Goal: Task Accomplishment & Management: Complete application form

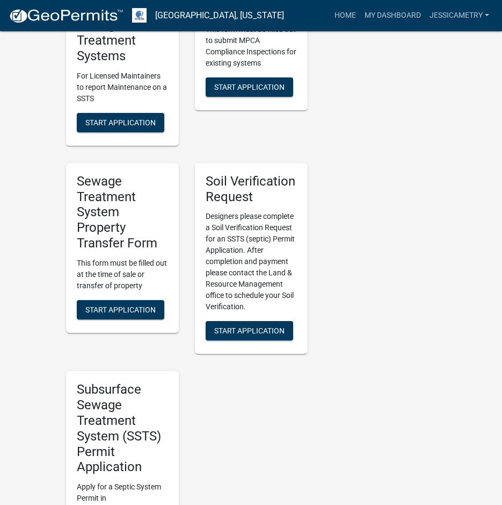
scroll to position [752, 0]
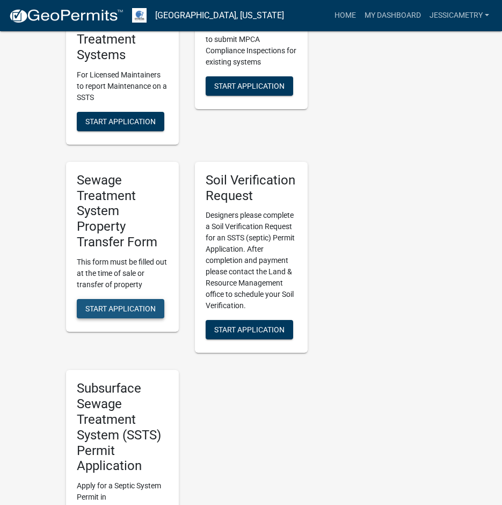
click at [132, 304] on span "Start Application" at bounding box center [120, 308] width 70 height 9
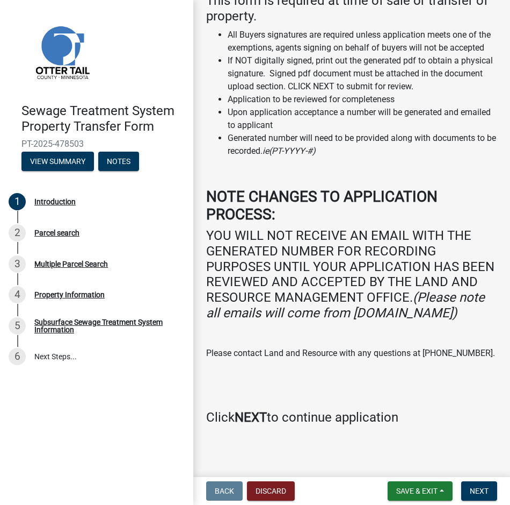
scroll to position [139, 0]
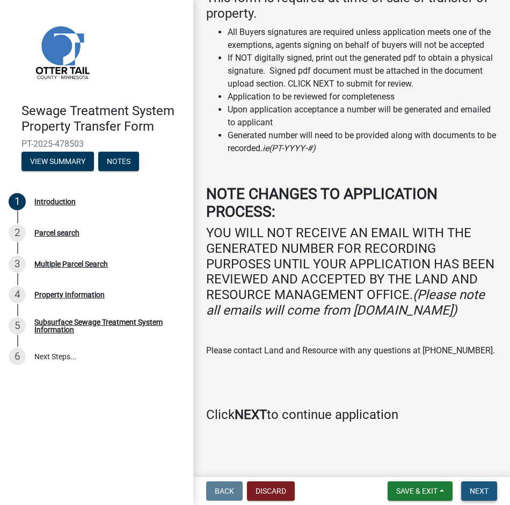
click at [487, 493] on span "Next" at bounding box center [479, 490] width 19 height 9
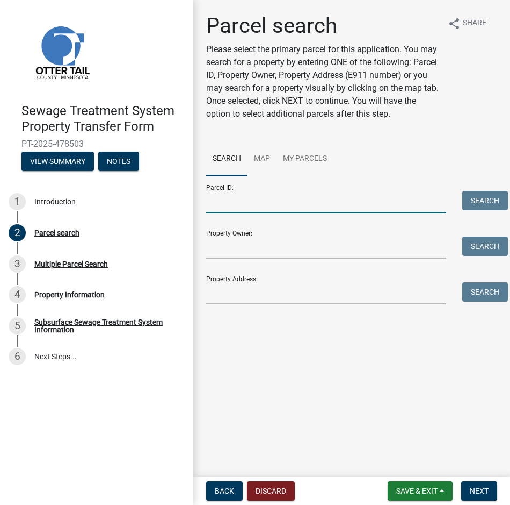
click at [239, 202] on input "Parcel ID:" at bounding box center [326, 202] width 240 height 22
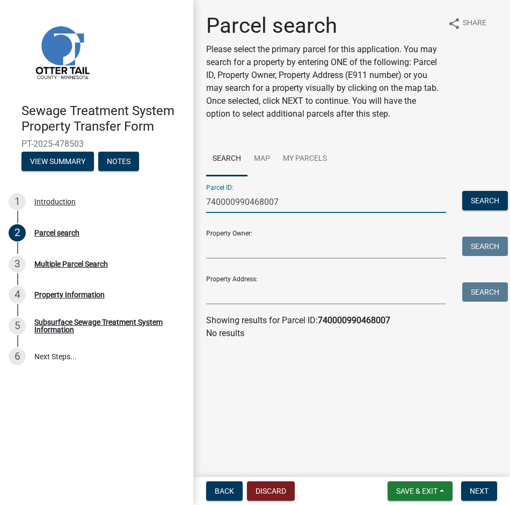
click at [228, 204] on input "740000990468007" at bounding box center [326, 202] width 240 height 22
type input "740000990468007"
click at [480, 200] on button "Search" at bounding box center [486, 200] width 46 height 19
drag, startPoint x: 285, startPoint y: 205, endPoint x: 125, endPoint y: 205, distance: 160.1
click at [125, 205] on div "Sewage Treatment System Property Transfer Form PT-2025-478503 View Summary Note…" at bounding box center [255, 252] width 510 height 505
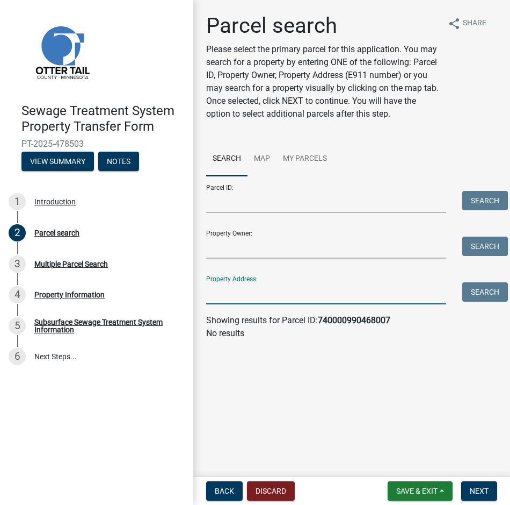
click at [224, 300] on input "Property Address:" at bounding box center [326, 293] width 240 height 22
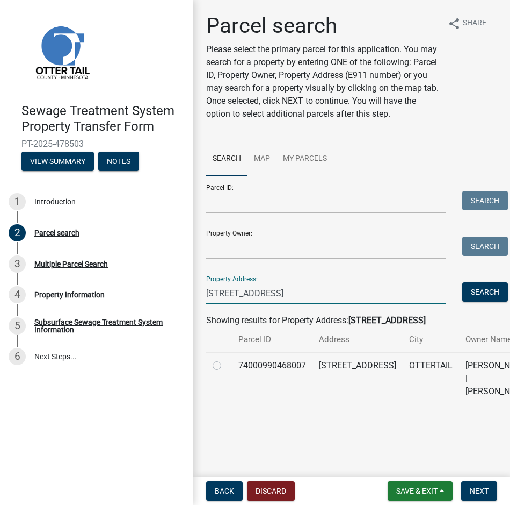
type input "[STREET_ADDRESS]"
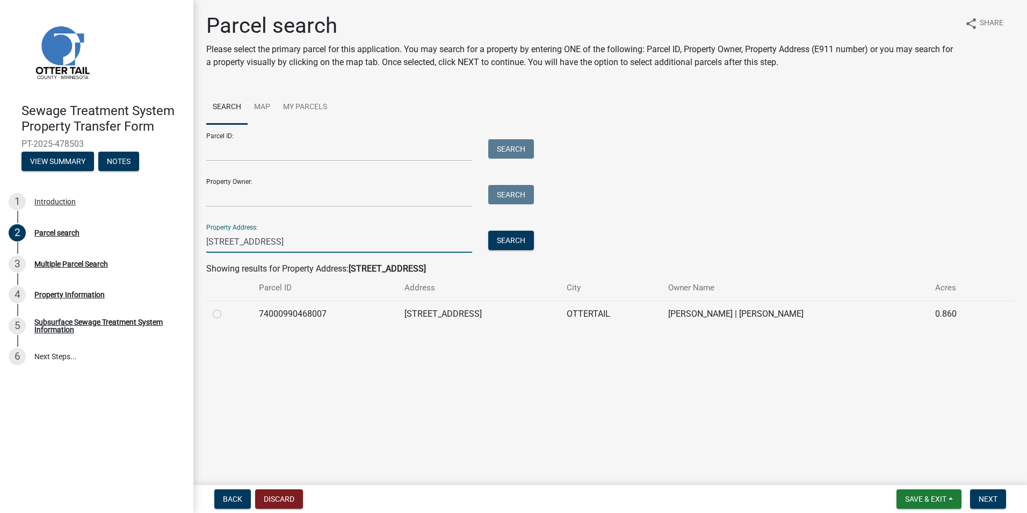
click at [226, 307] on label at bounding box center [226, 307] width 0 height 0
click at [226, 312] on input "radio" at bounding box center [229, 310] width 7 height 7
radio input "true"
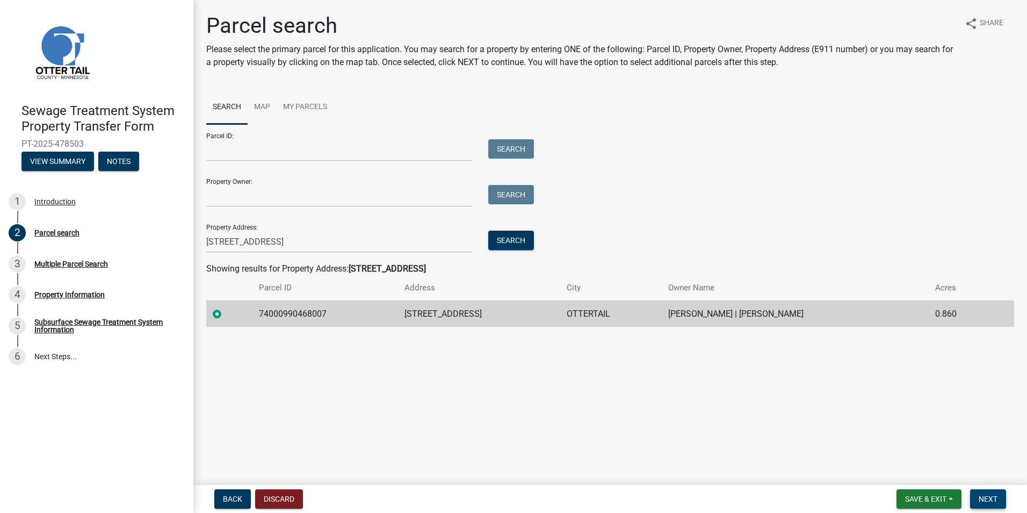
click at [510, 499] on span "Next" at bounding box center [988, 498] width 19 height 9
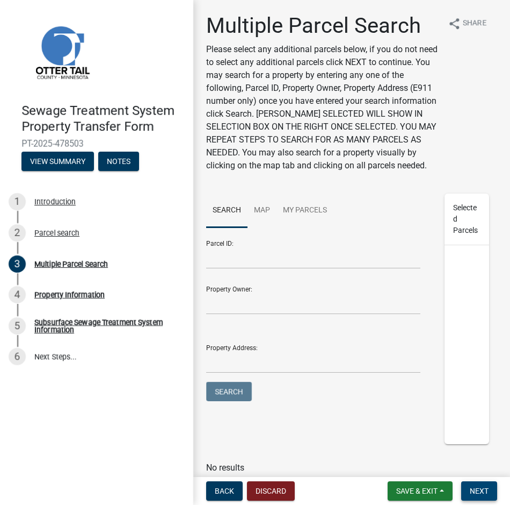
drag, startPoint x: 487, startPoint y: 488, endPoint x: 368, endPoint y: 440, distance: 128.9
click at [487, 488] on span "Next" at bounding box center [479, 490] width 19 height 9
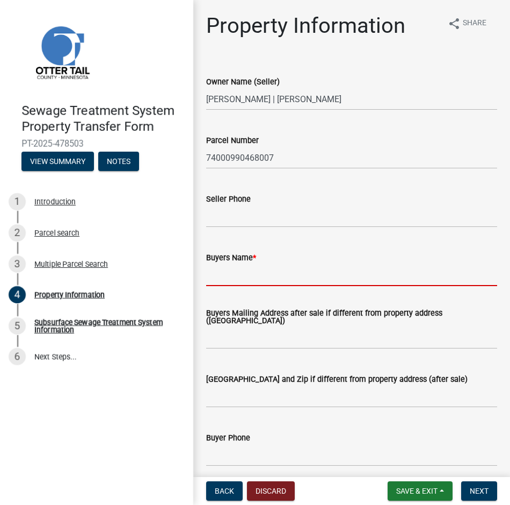
click at [220, 278] on input "Buyers Name *" at bounding box center [351, 275] width 291 height 22
type input "z"
click at [219, 274] on input "z" at bounding box center [351, 275] width 291 height 22
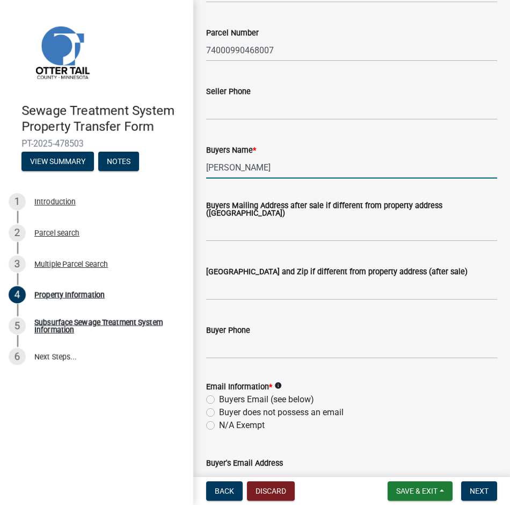
scroll to position [161, 0]
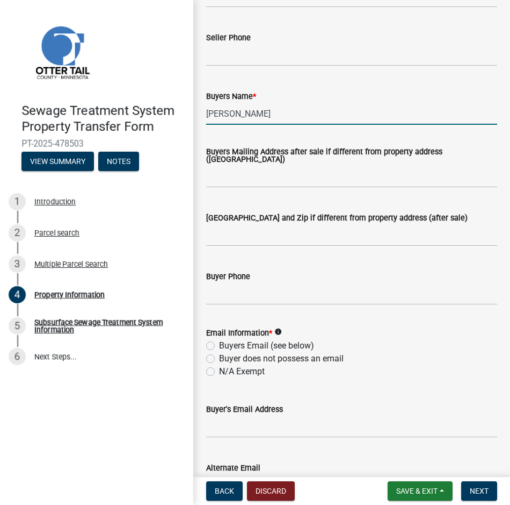
type input "[PERSON_NAME]"
click at [219, 347] on label "Buyers Email (see below)" at bounding box center [266, 345] width 95 height 13
click at [219, 346] on input "Buyers Email (see below)" at bounding box center [222, 342] width 7 height 7
radio input "true"
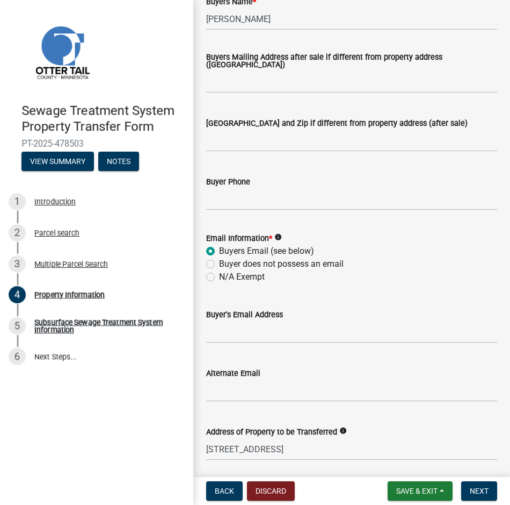
scroll to position [269, 0]
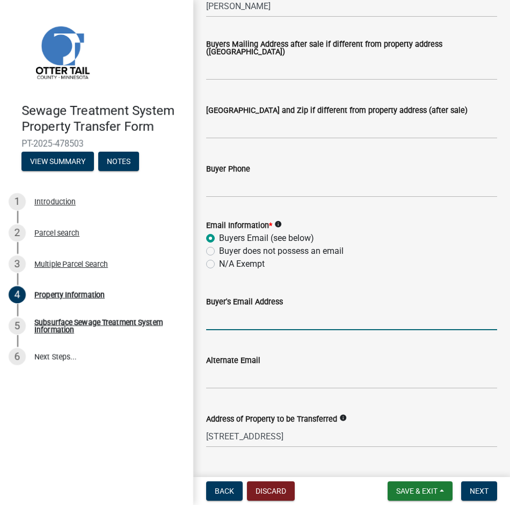
click at [236, 323] on input "Buyer's Email Address" at bounding box center [351, 319] width 291 height 22
type input "[EMAIL_ADDRESS][DOMAIN_NAME]"
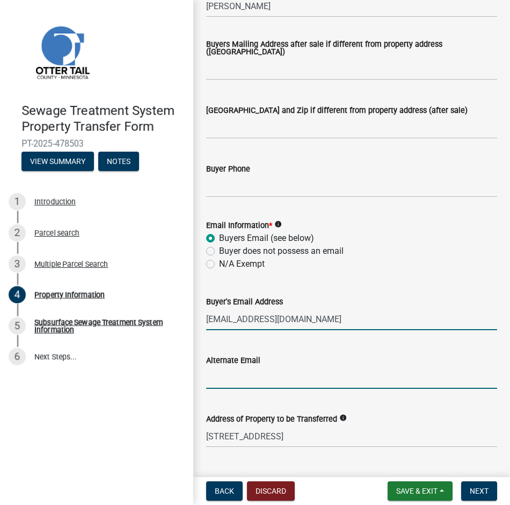
click at [328, 382] on input "Alternate Email" at bounding box center [351, 377] width 291 height 22
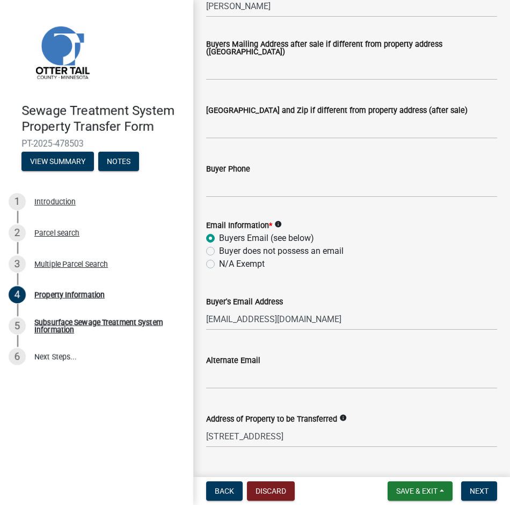
click at [437, 356] on div "Alternate Email" at bounding box center [351, 360] width 291 height 13
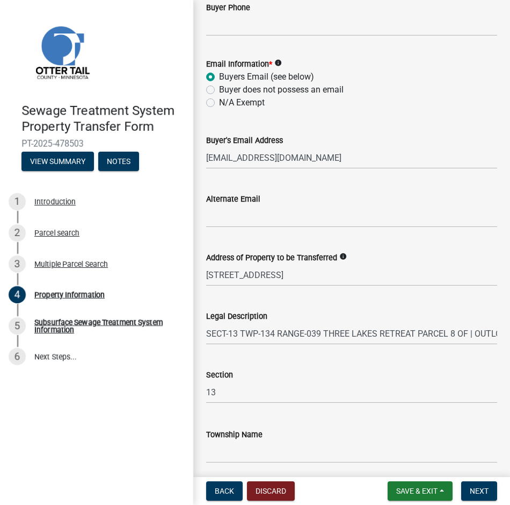
scroll to position [471, 0]
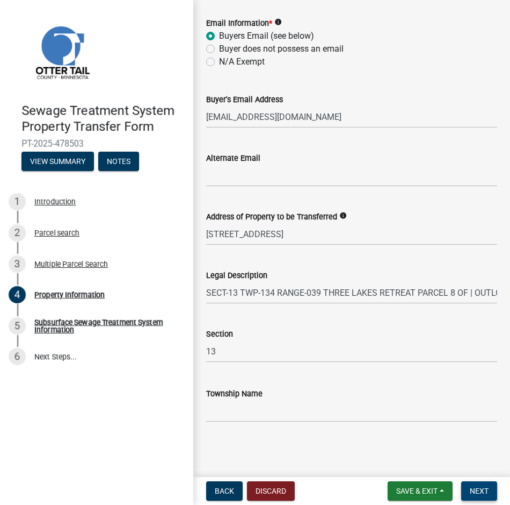
click at [483, 485] on button "Next" at bounding box center [480, 490] width 36 height 19
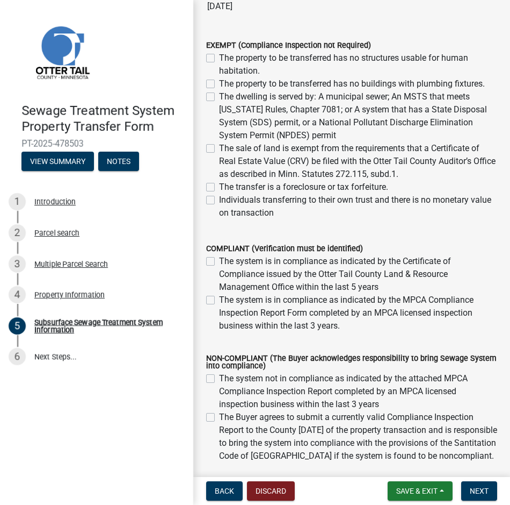
scroll to position [215, 0]
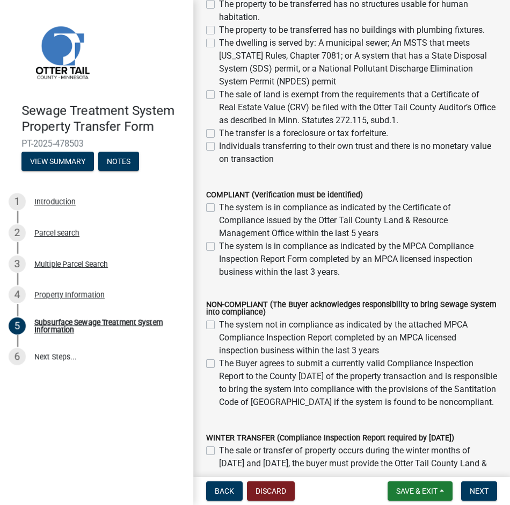
click at [219, 364] on label "The Buyer agrees to submit a currently valid Compliance Inspection Report to th…" at bounding box center [358, 383] width 278 height 52
click at [219, 364] on input "The Buyer agrees to submit a currently valid Compliance Inspection Report to th…" at bounding box center [222, 360] width 7 height 7
checkbox input "true"
checkbox input "false"
checkbox input "true"
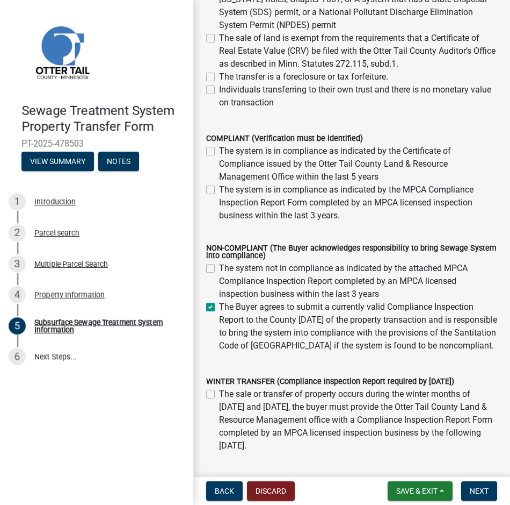
scroll to position [350, 0]
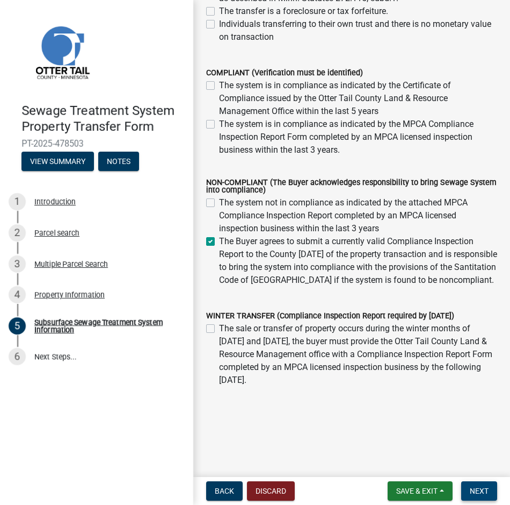
click at [485, 490] on span "Next" at bounding box center [479, 490] width 19 height 9
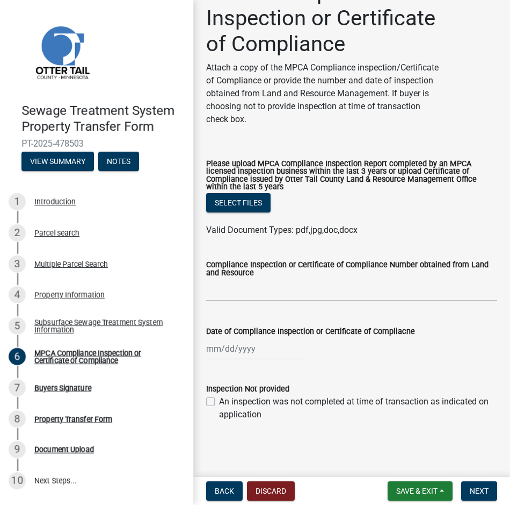
scroll to position [60, 0]
click at [219, 402] on label "An inspection was not completed at time of transaction as indicated on applicat…" at bounding box center [358, 408] width 278 height 26
click at [219, 402] on input "An inspection was not completed at time of transaction as indicated on applicat…" at bounding box center [222, 398] width 7 height 7
checkbox input "true"
click at [477, 487] on span "Next" at bounding box center [479, 490] width 19 height 9
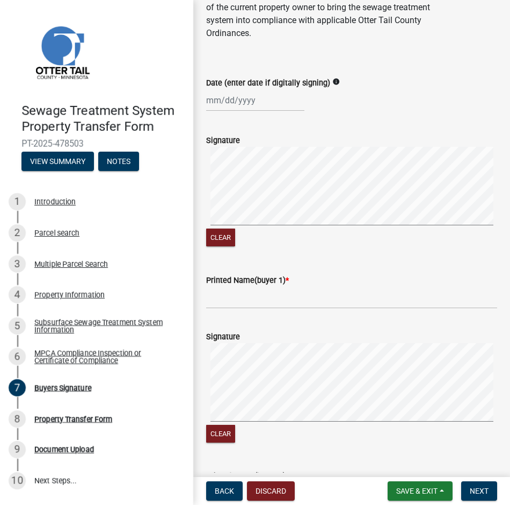
scroll to position [107, 0]
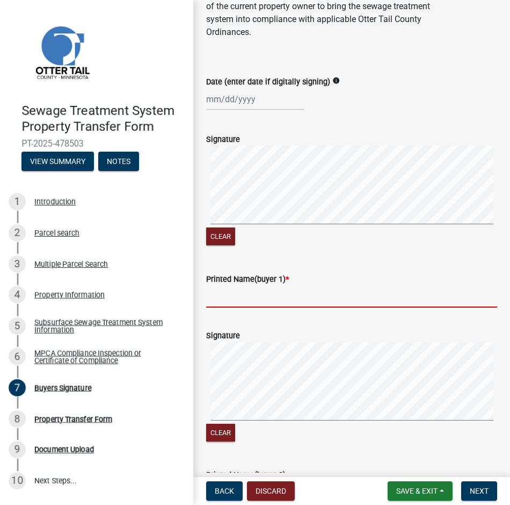
click at [239, 298] on input "Printed Name(buyer 1) *" at bounding box center [351, 296] width 291 height 22
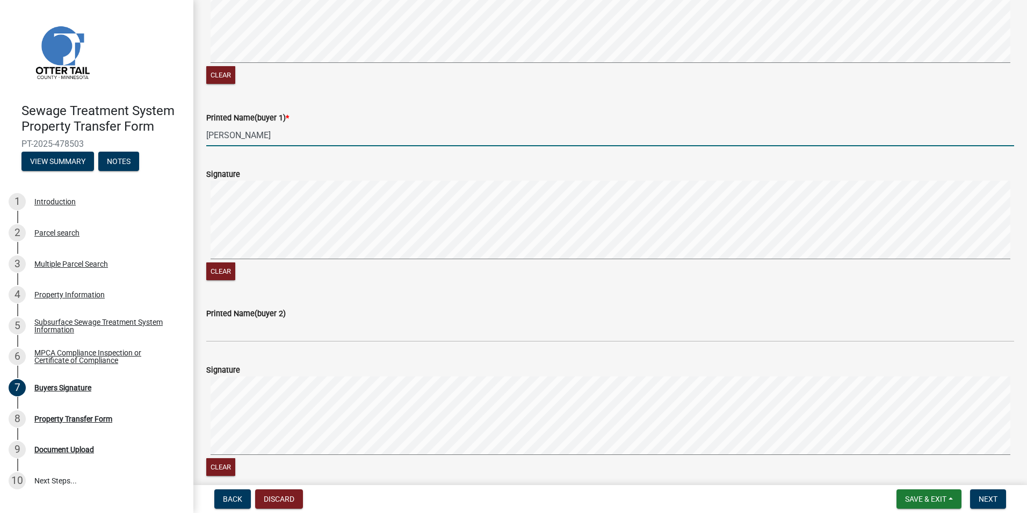
scroll to position [0, 0]
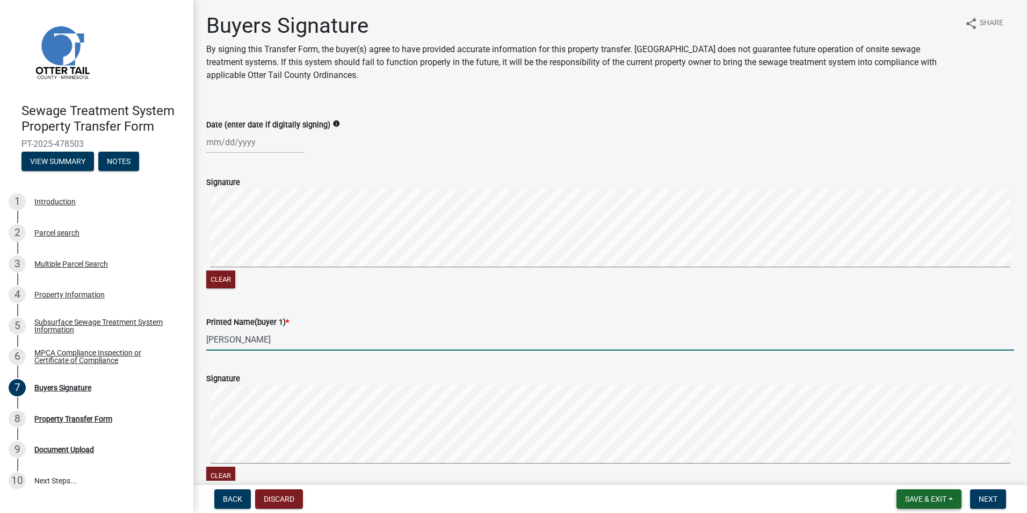
type input "[PERSON_NAME]"
click at [510, 494] on button "Save & Exit" at bounding box center [929, 498] width 65 height 19
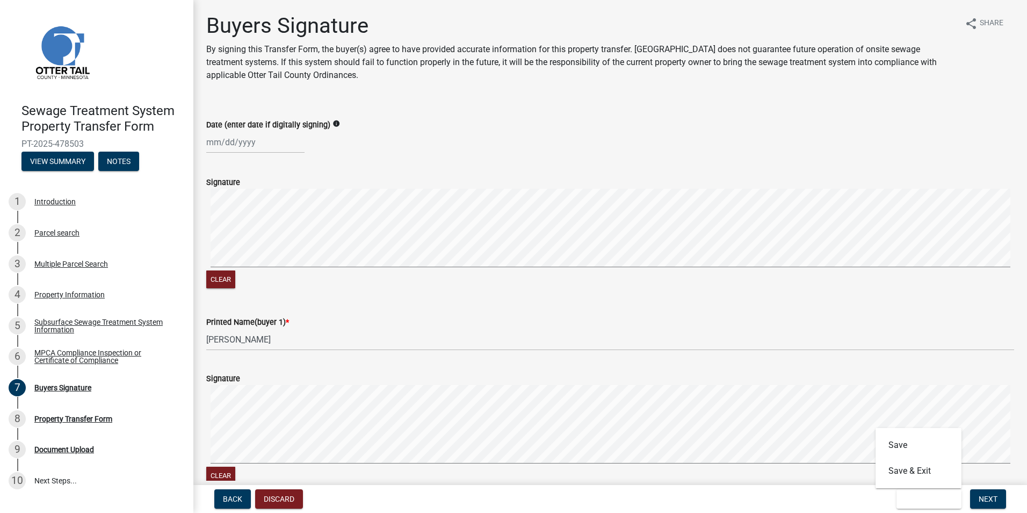
click at [510, 287] on div "Clear" at bounding box center [610, 280] width 808 height 20
click at [510, 491] on form "Save & Exit Save Save & Exit Next" at bounding box center [952, 498] width 118 height 19
click at [510, 502] on button "Save & Exit" at bounding box center [929, 498] width 65 height 19
click at [510, 473] on button "Save & Exit" at bounding box center [919, 471] width 86 height 26
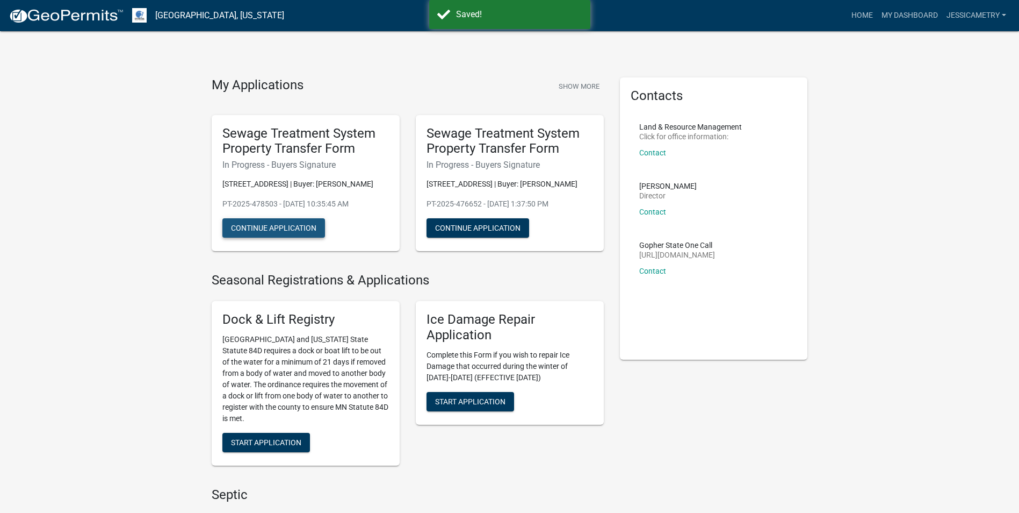
click at [279, 223] on button "Continue Application" at bounding box center [273, 227] width 103 height 19
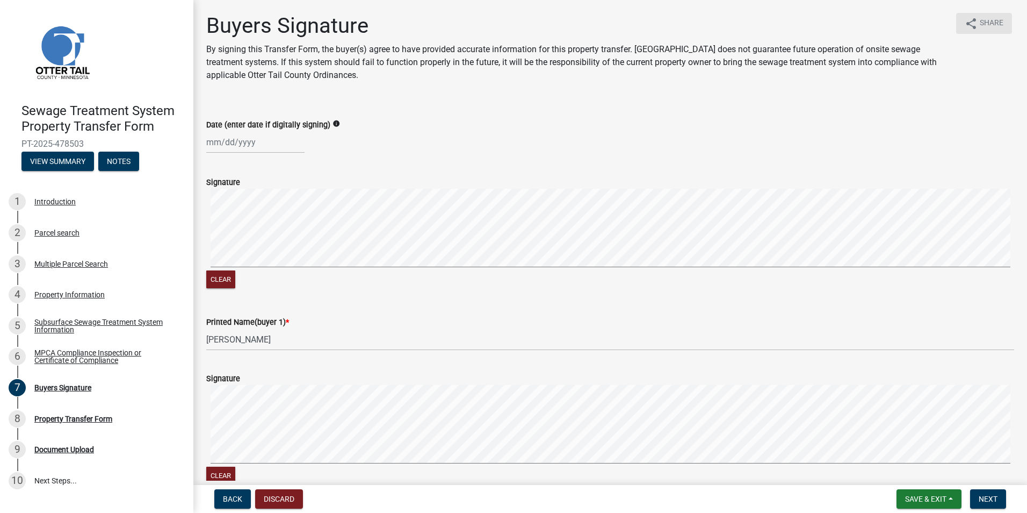
click at [510, 30] on span "Share" at bounding box center [992, 23] width 24 height 13
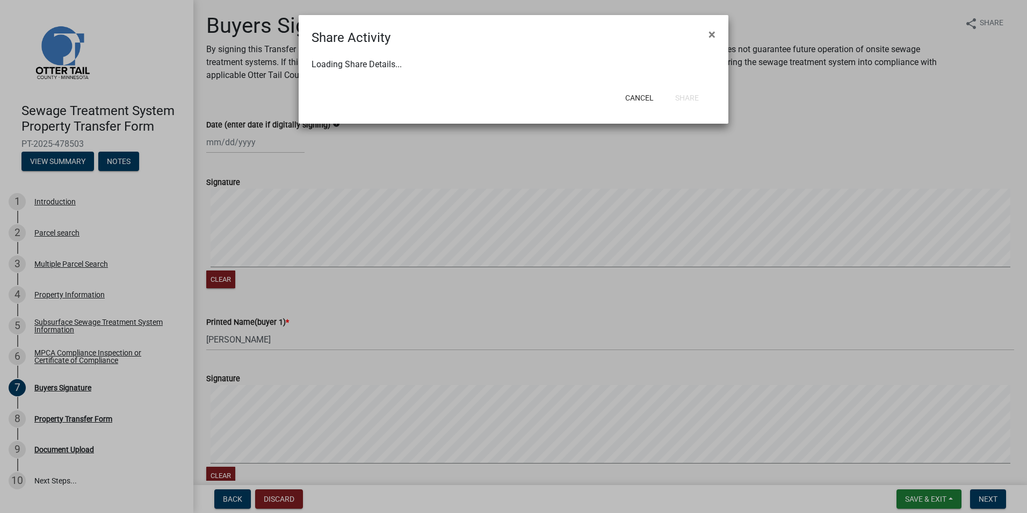
select select "1"
select select "0"
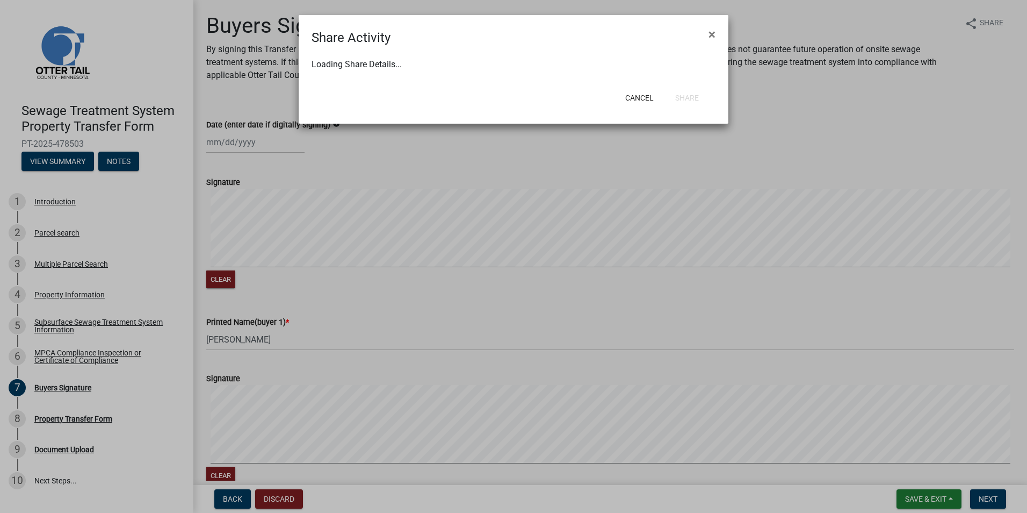
select select "0"
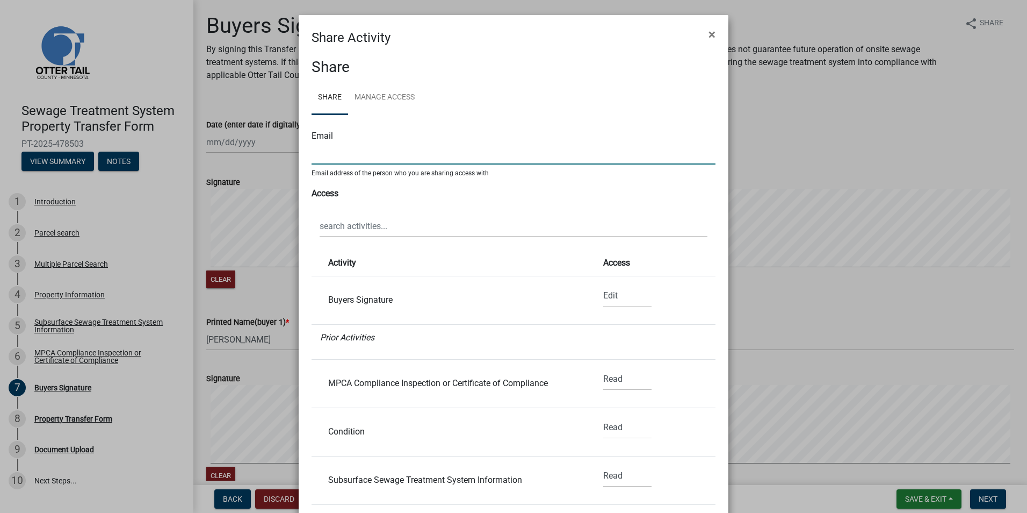
click at [337, 158] on input "text" at bounding box center [514, 153] width 404 height 22
type input "[EMAIL_ADDRESS][DOMAIN_NAME]"
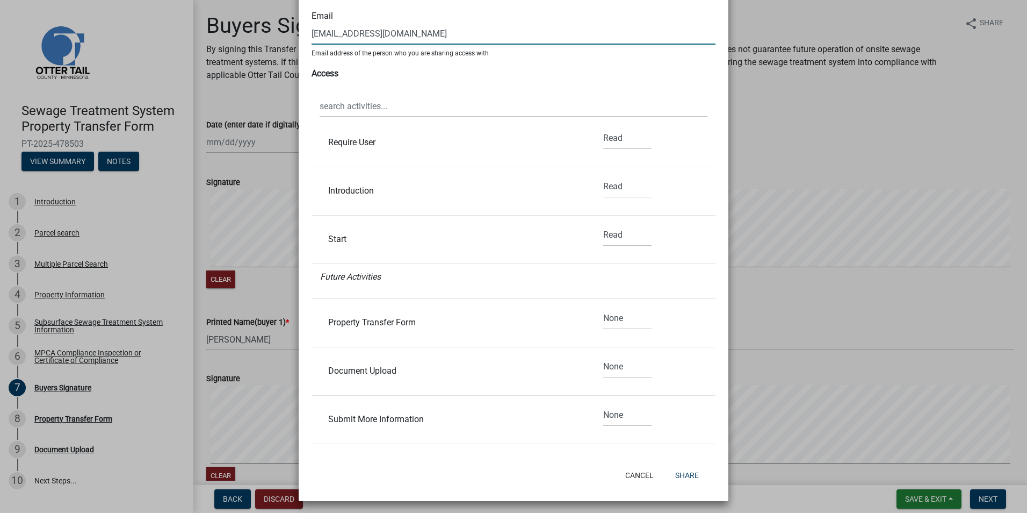
scroll to position [123, 0]
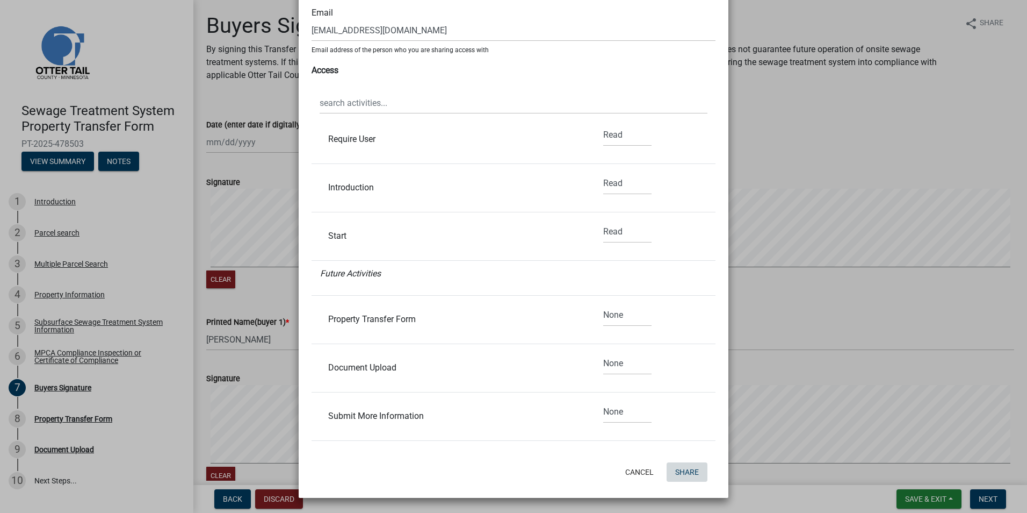
click at [510, 471] on button "Share" at bounding box center [687, 471] width 41 height 19
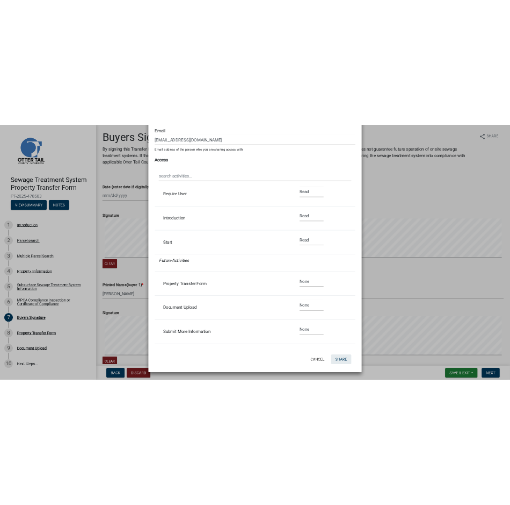
scroll to position [0, 0]
